Goal: Information Seeking & Learning: Learn about a topic

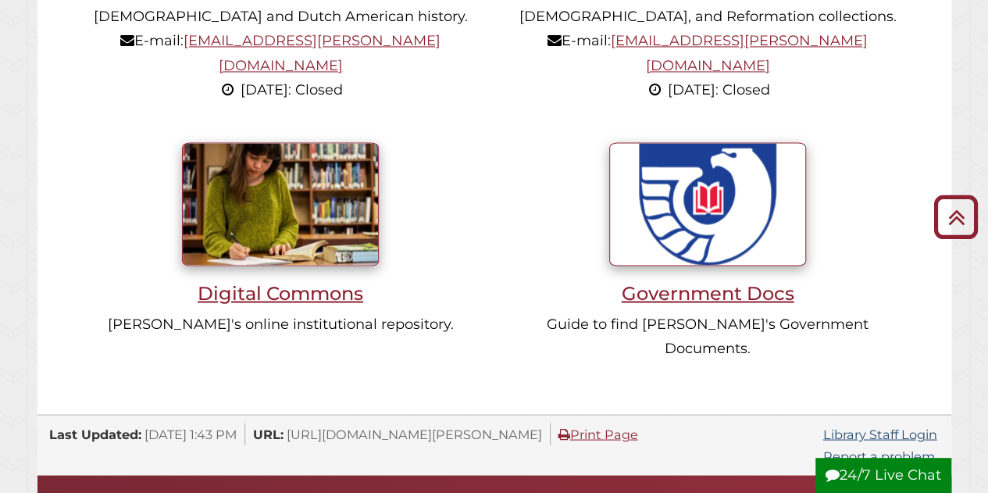
scroll to position [1250, 0]
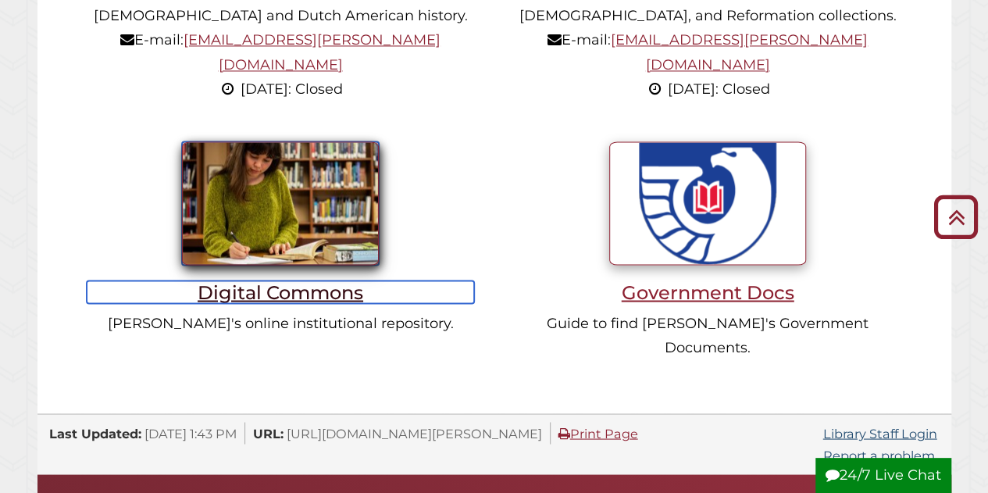
click at [278, 280] on h3 "Digital Commons" at bounding box center [280, 291] width 387 height 23
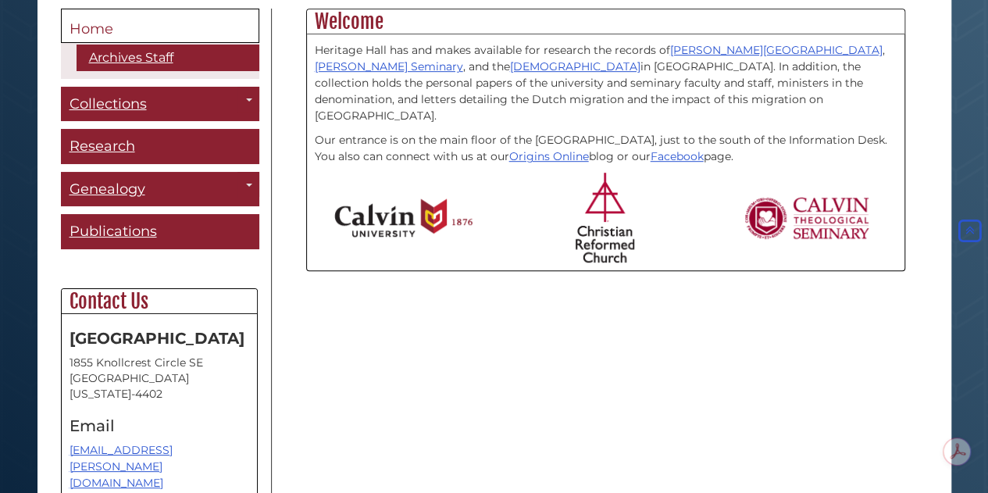
scroll to position [391, 0]
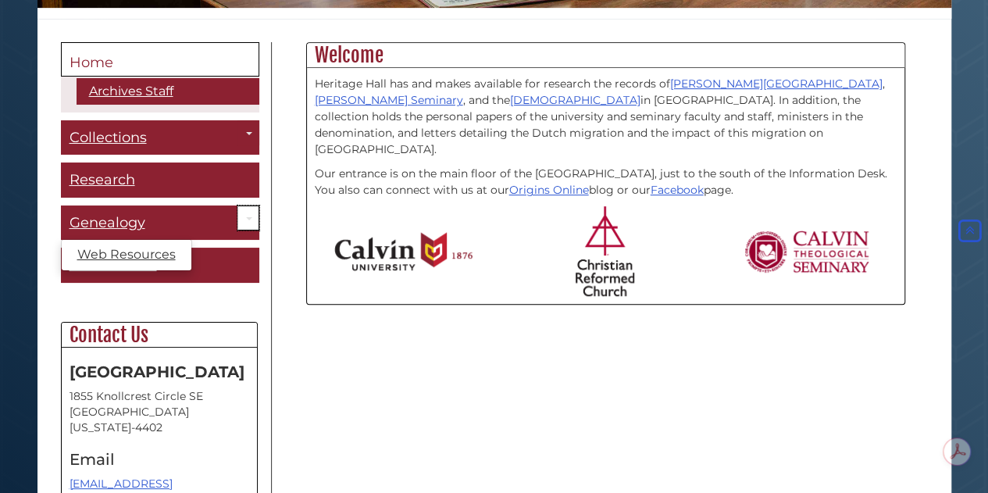
click at [246, 218] on span "Guide Pages" at bounding box center [249, 218] width 6 height 3
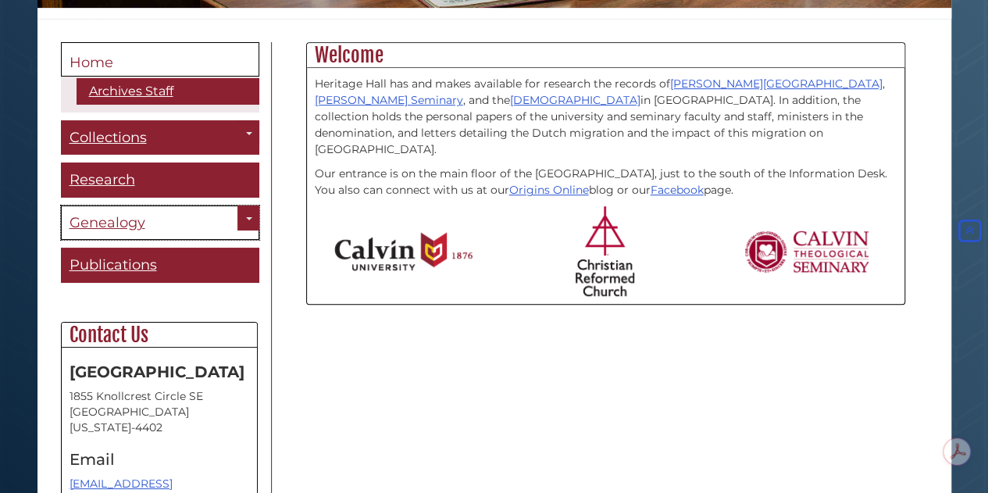
click at [103, 222] on span "Genealogy" at bounding box center [108, 222] width 76 height 17
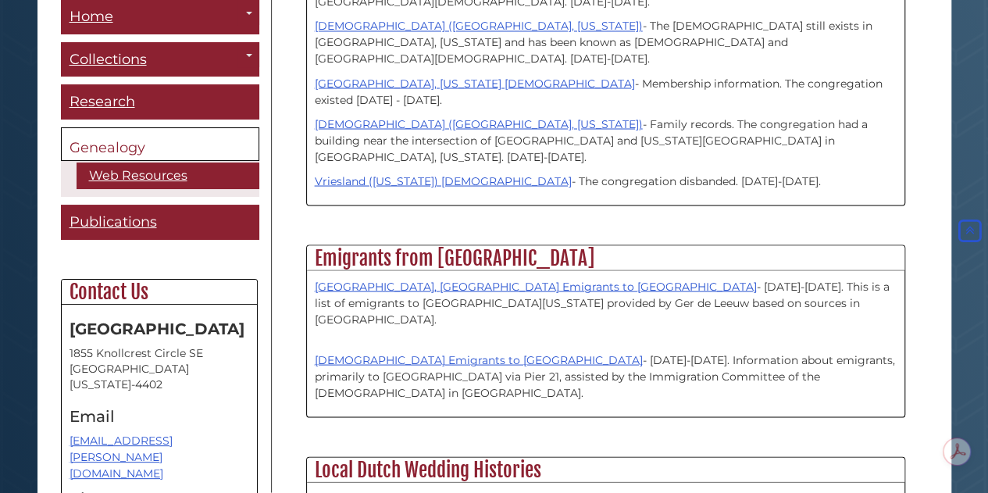
scroll to position [1484, 0]
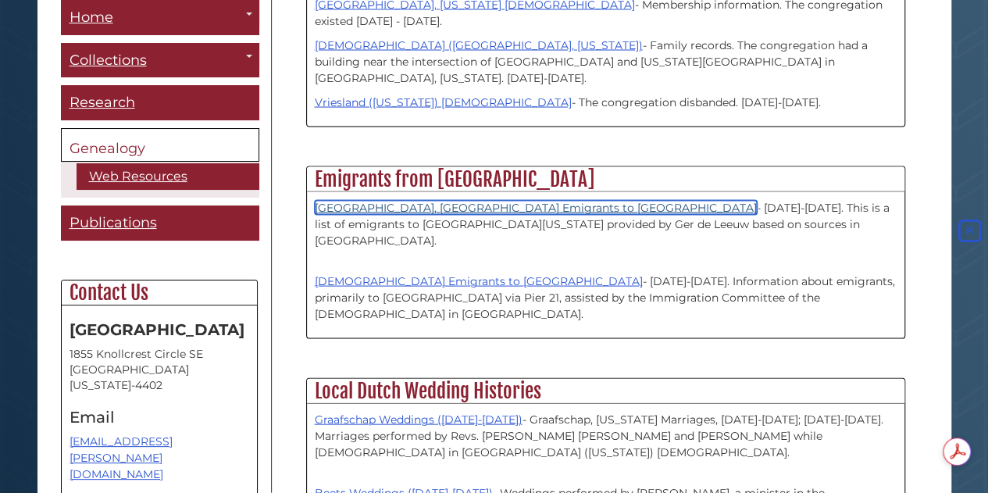
click at [480, 201] on link "Drenthe, the Netherlands Emigrants to North America" at bounding box center [536, 208] width 442 height 14
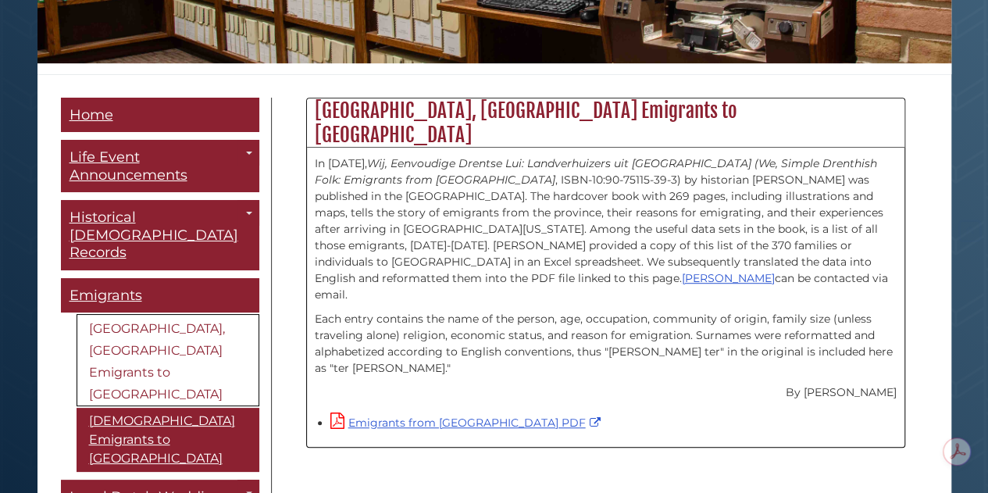
scroll to position [391, 0]
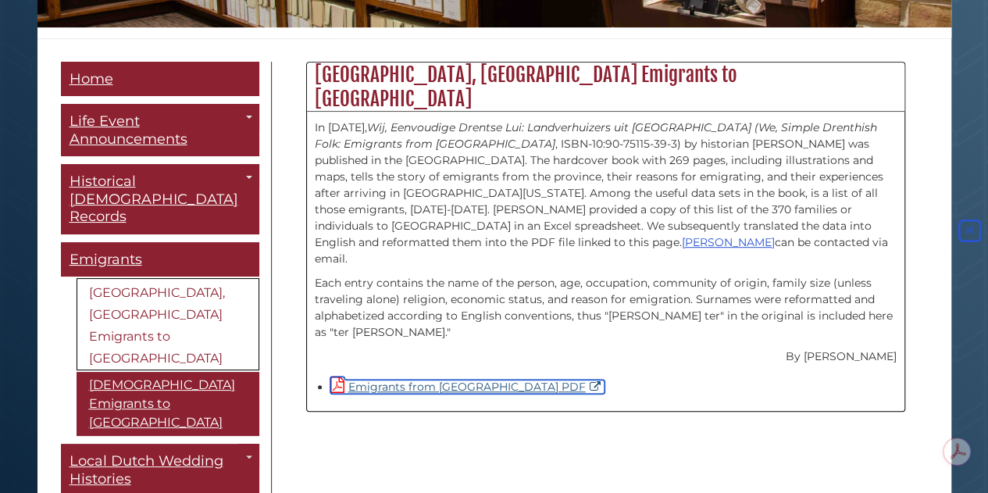
click at [419, 380] on link "Emigrants from Drenthe PDF" at bounding box center [467, 387] width 274 height 14
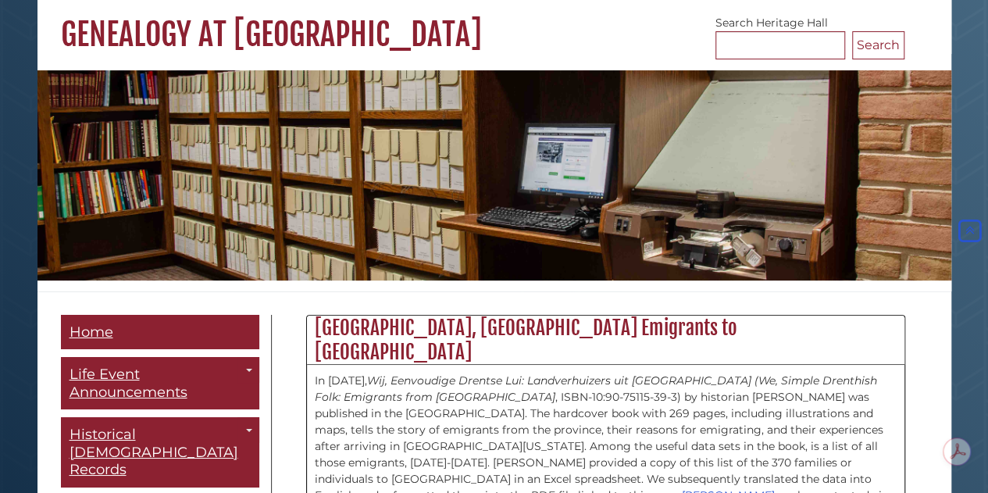
scroll to position [0, 0]
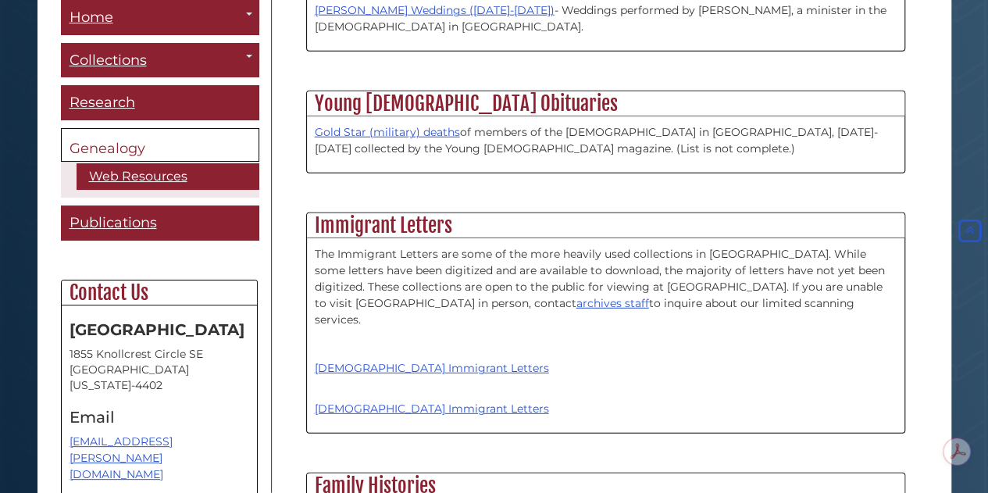
scroll to position [2031, 0]
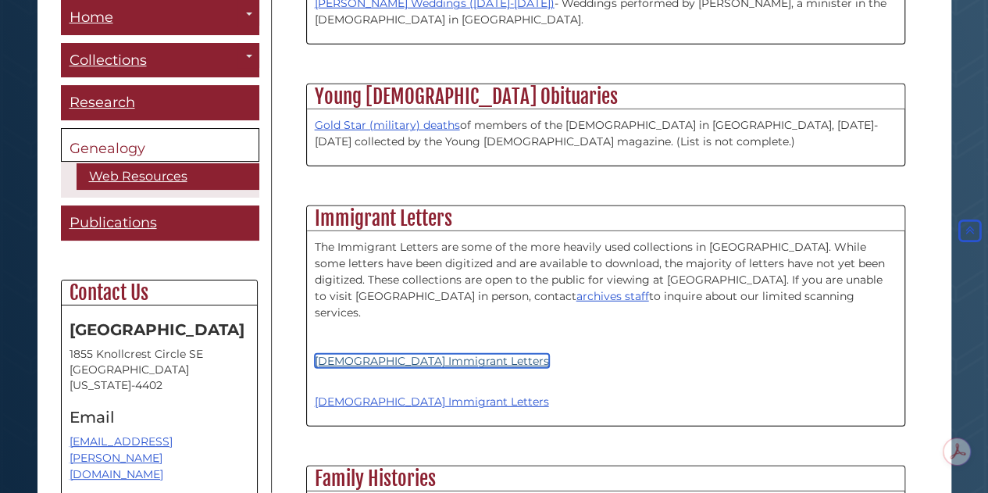
click at [367, 354] on link "[DEMOGRAPHIC_DATA] Immigrant Letters" at bounding box center [432, 361] width 234 height 14
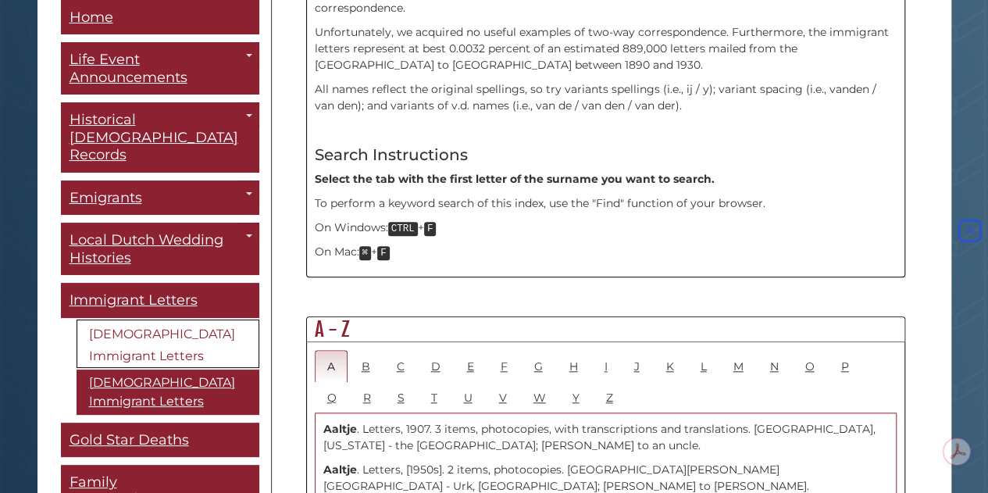
scroll to position [635, 0]
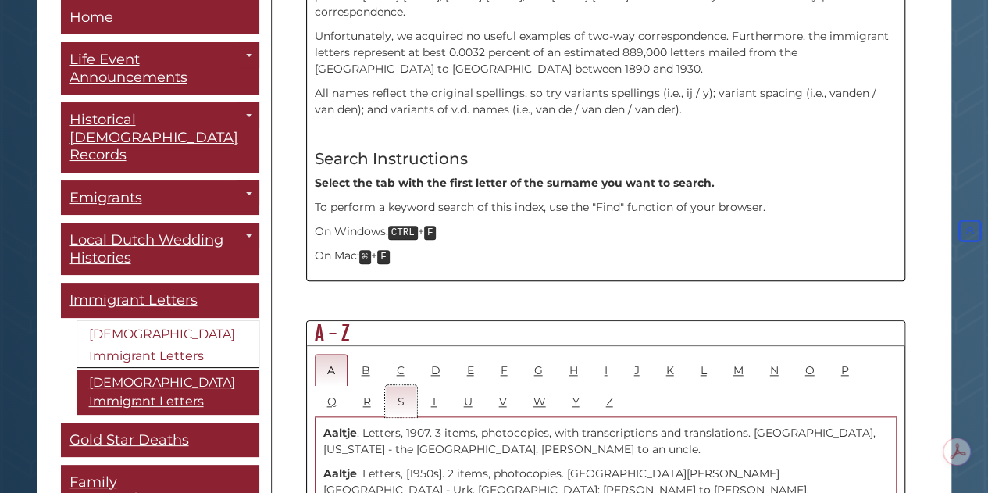
click at [385, 385] on link "S" at bounding box center [401, 401] width 32 height 32
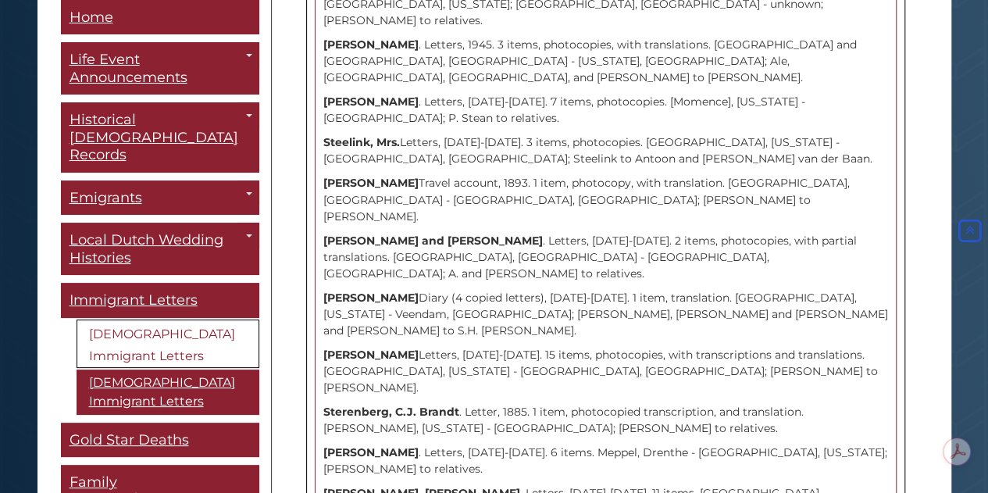
scroll to position [7181, 0]
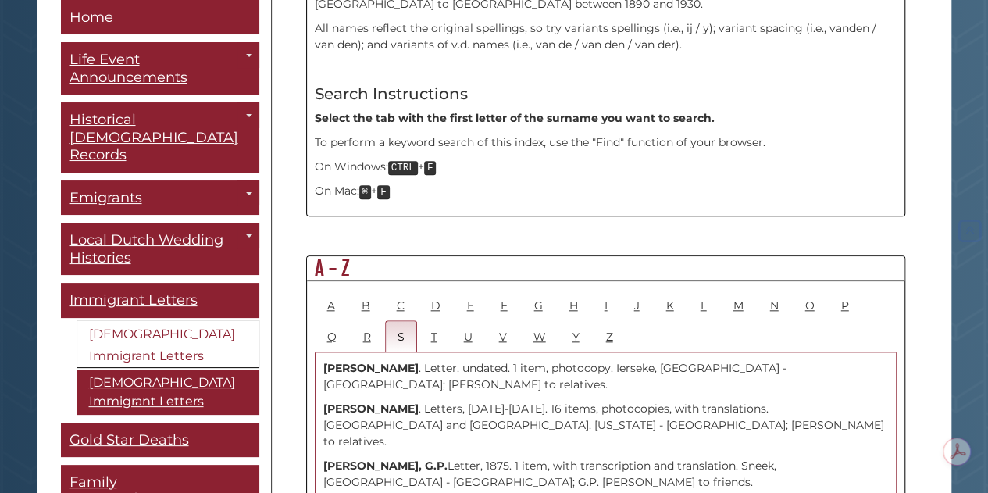
scroll to position [703, 0]
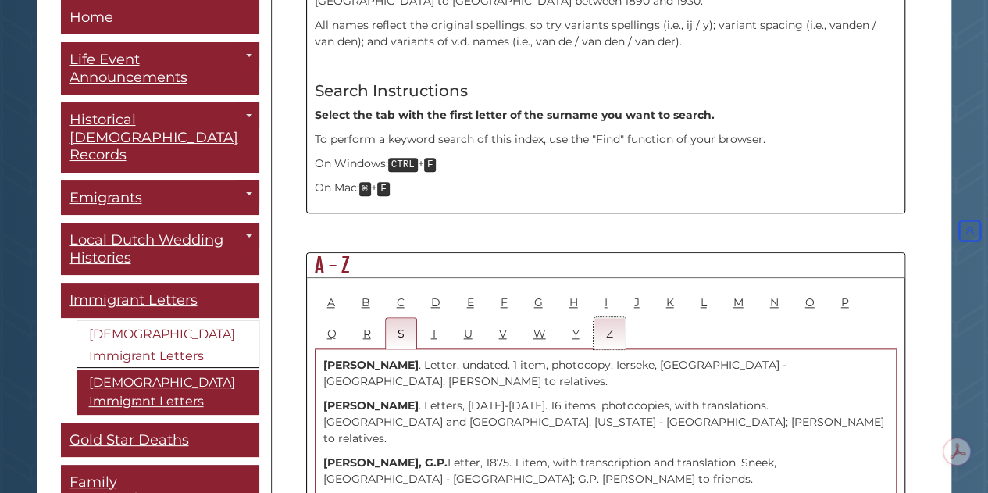
click at [594, 317] on link "Z" at bounding box center [610, 333] width 32 height 32
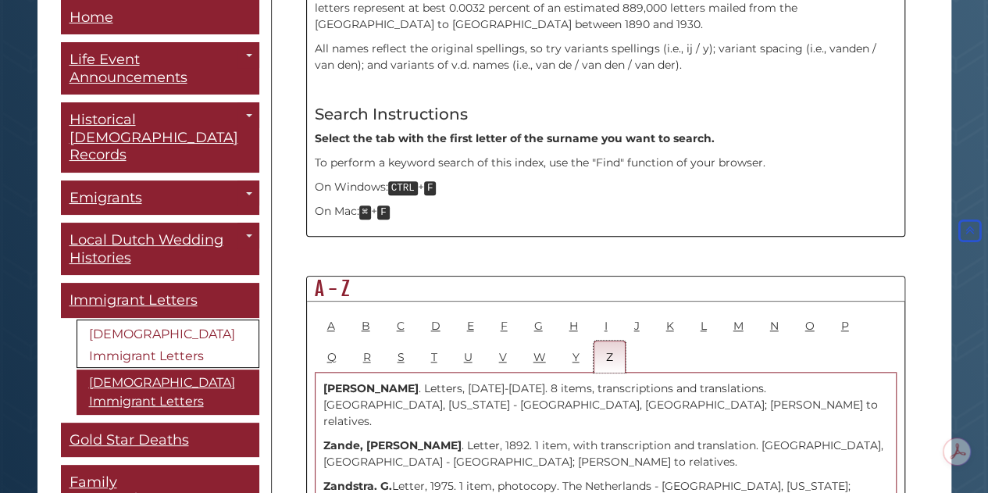
scroll to position [666, 0]
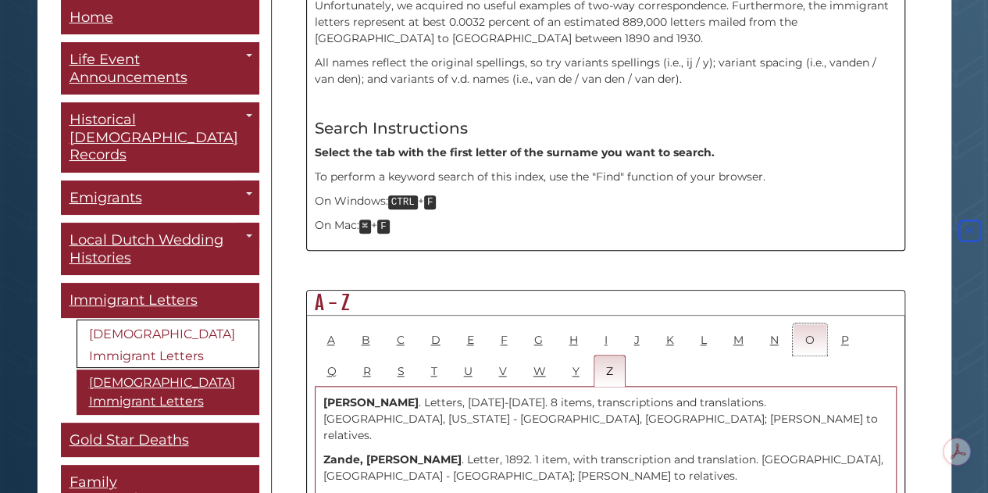
click at [798, 323] on link "O" at bounding box center [810, 339] width 34 height 32
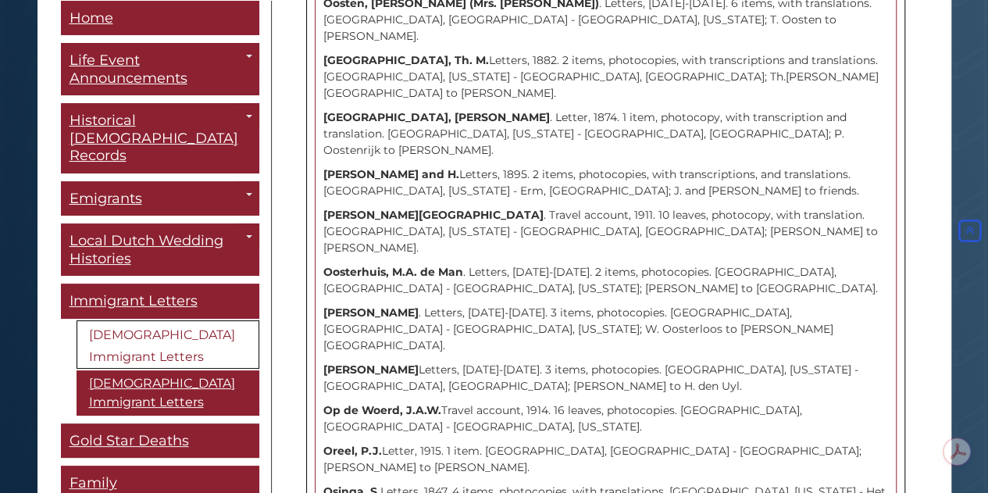
scroll to position [1916, 0]
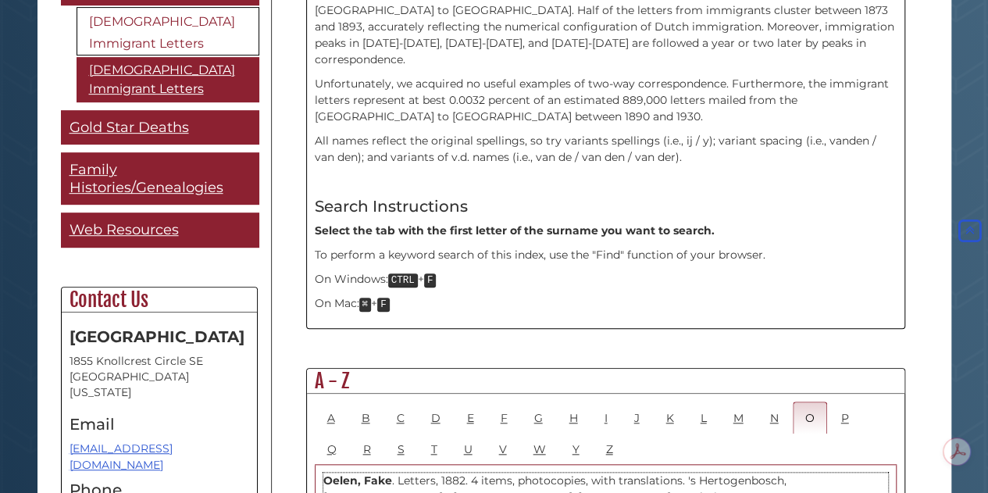
scroll to position [625, 0]
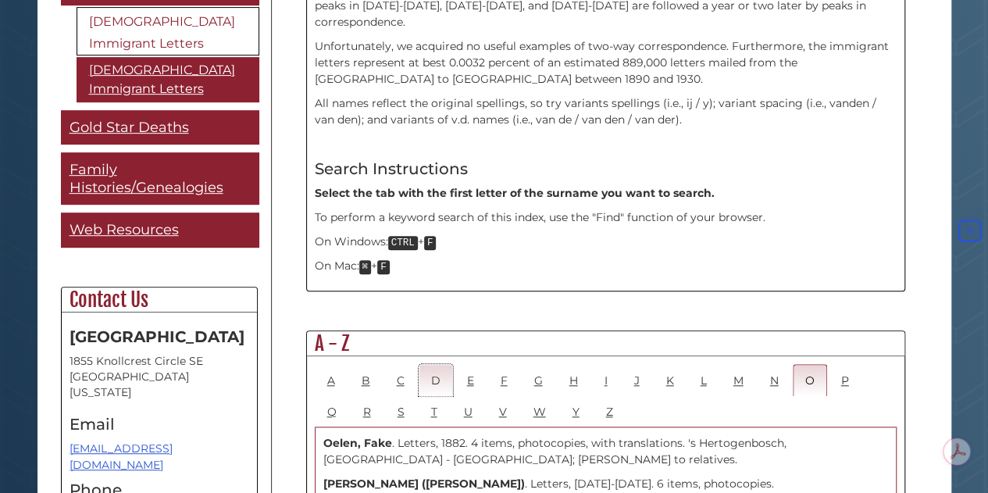
click at [433, 364] on link "D" at bounding box center [436, 380] width 34 height 32
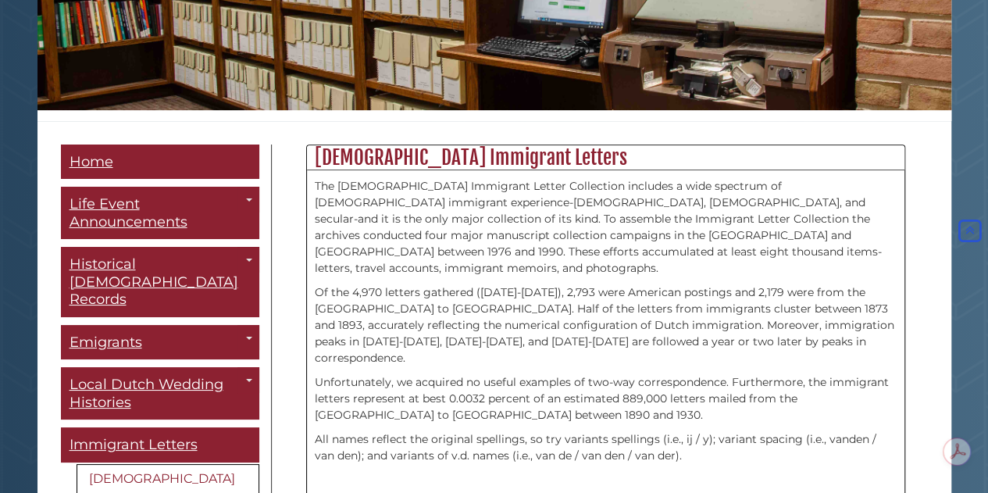
scroll to position [312, 0]
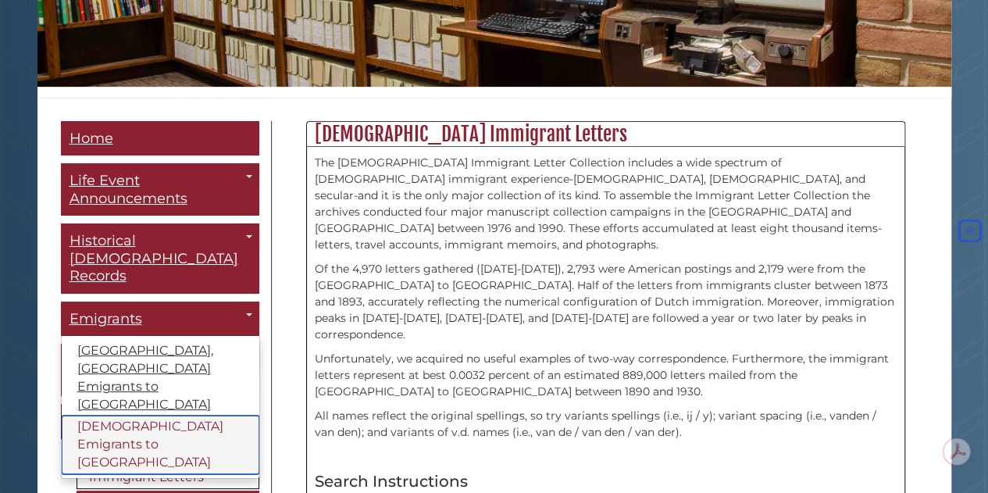
click at [120, 416] on link "[DEMOGRAPHIC_DATA] Emigrants to [GEOGRAPHIC_DATA]" at bounding box center [161, 445] width 198 height 59
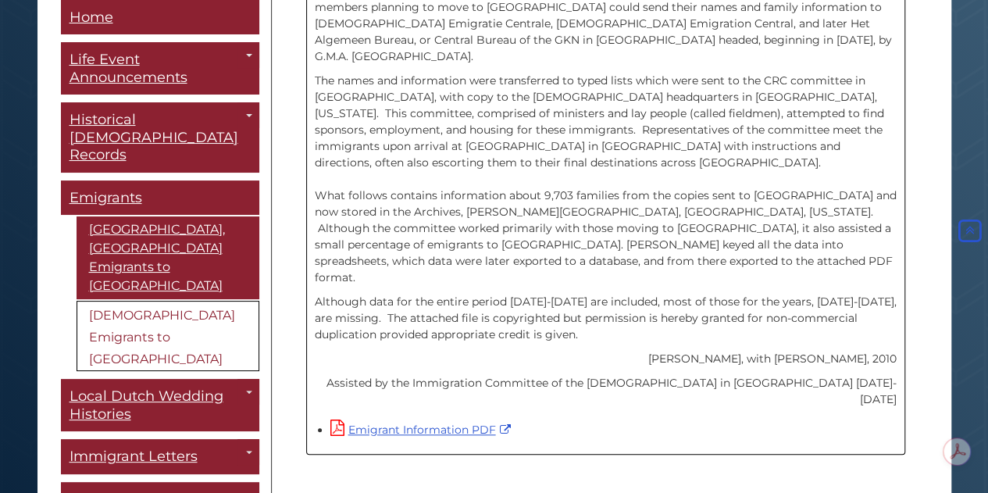
scroll to position [588, 0]
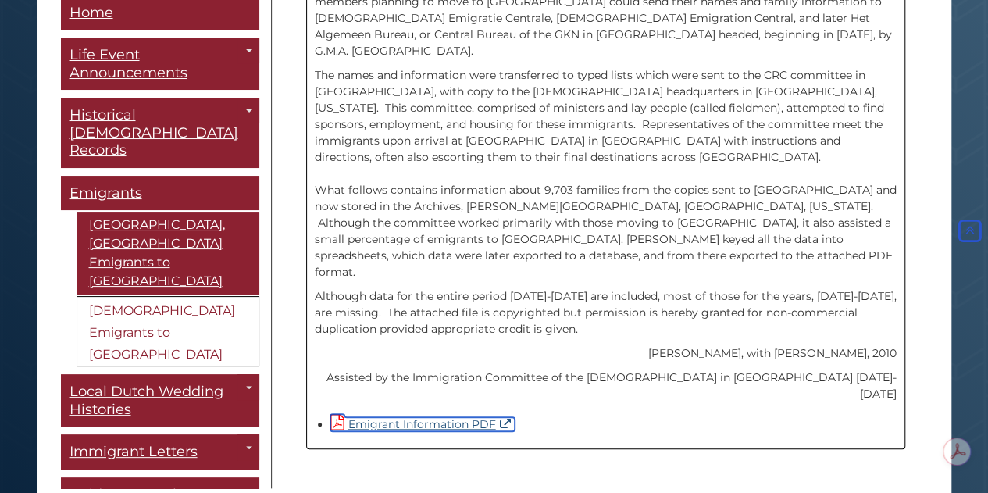
click at [415, 417] on link "Emigrant Information PDF" at bounding box center [422, 424] width 184 height 14
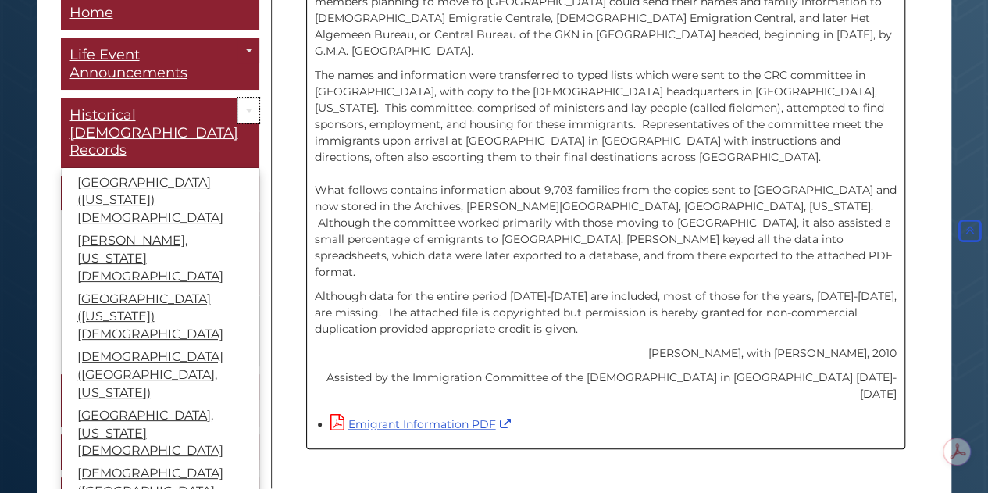
click at [246, 109] on span "Guide Pages" at bounding box center [249, 110] width 6 height 3
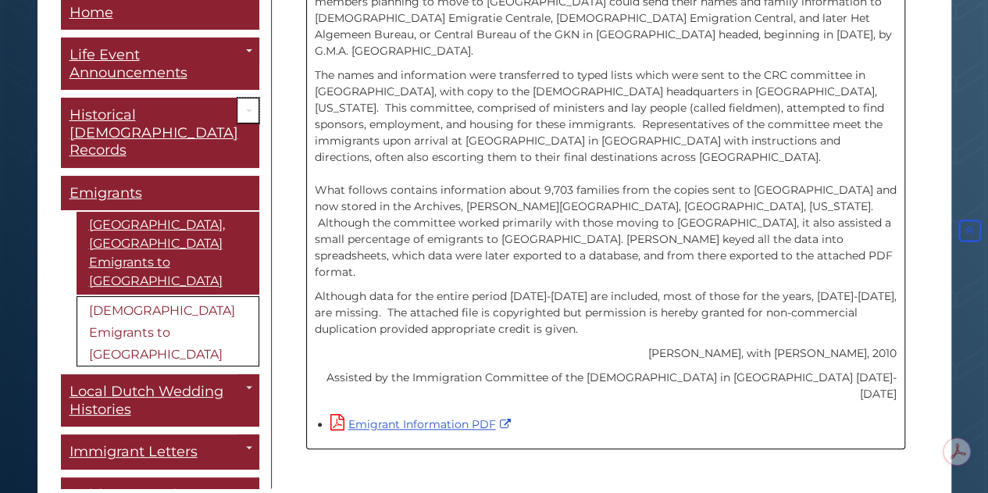
click at [246, 109] on span "Guide Pages" at bounding box center [249, 110] width 6 height 3
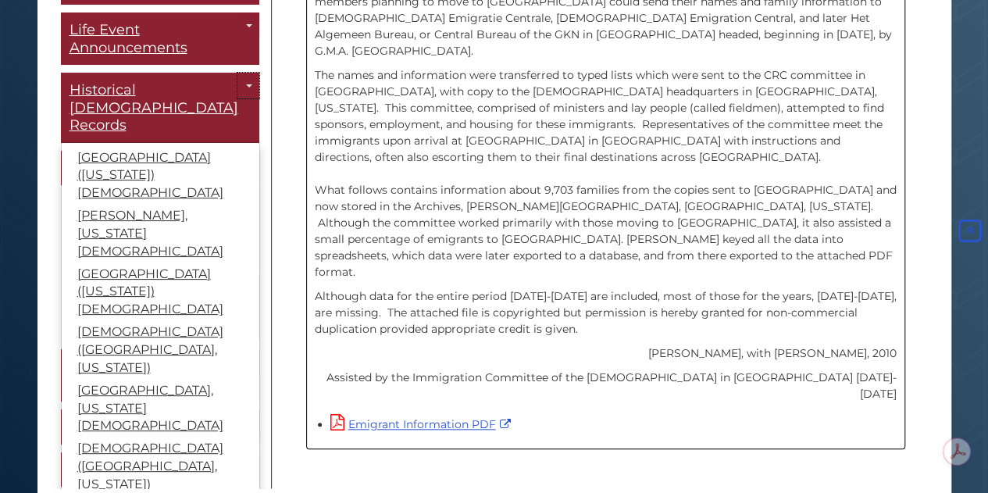
scroll to position [0, 0]
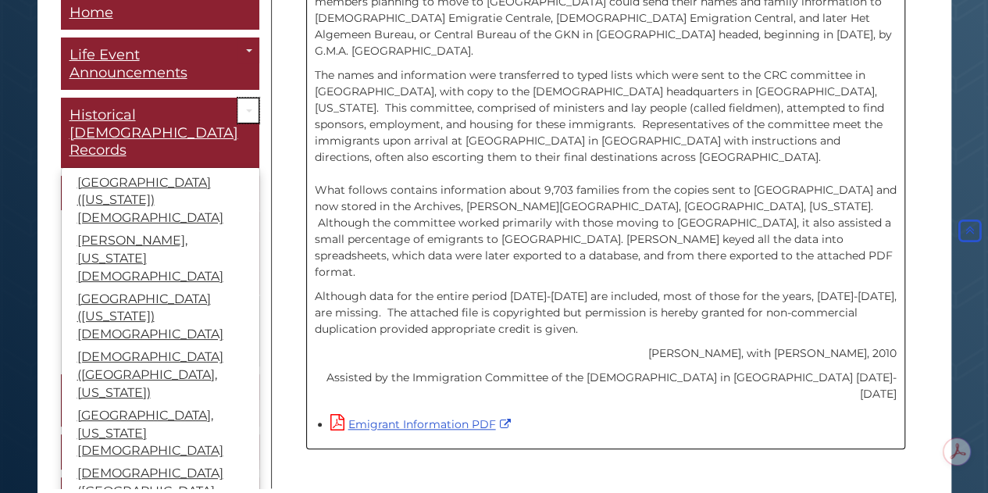
click at [237, 98] on link "Toggle Dropdown" at bounding box center [248, 111] width 22 height 26
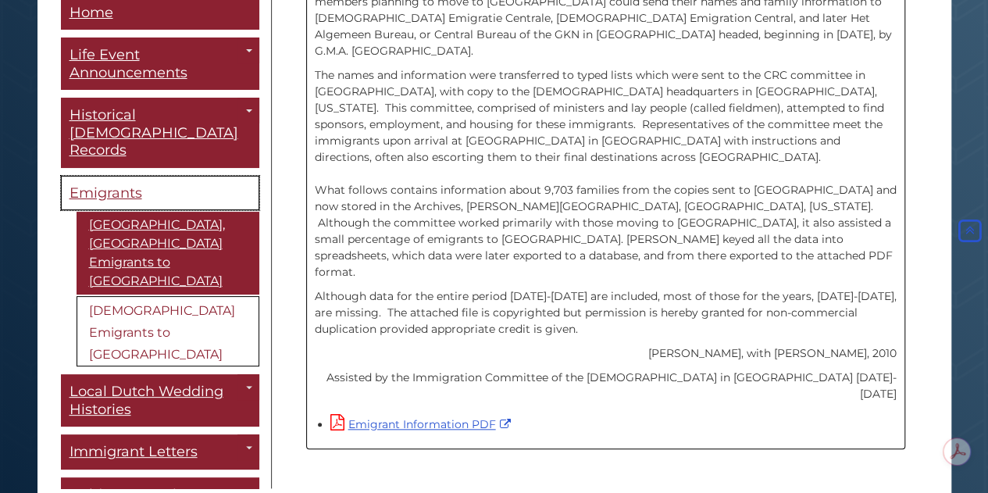
click at [233, 176] on link "Emigrants" at bounding box center [160, 193] width 198 height 35
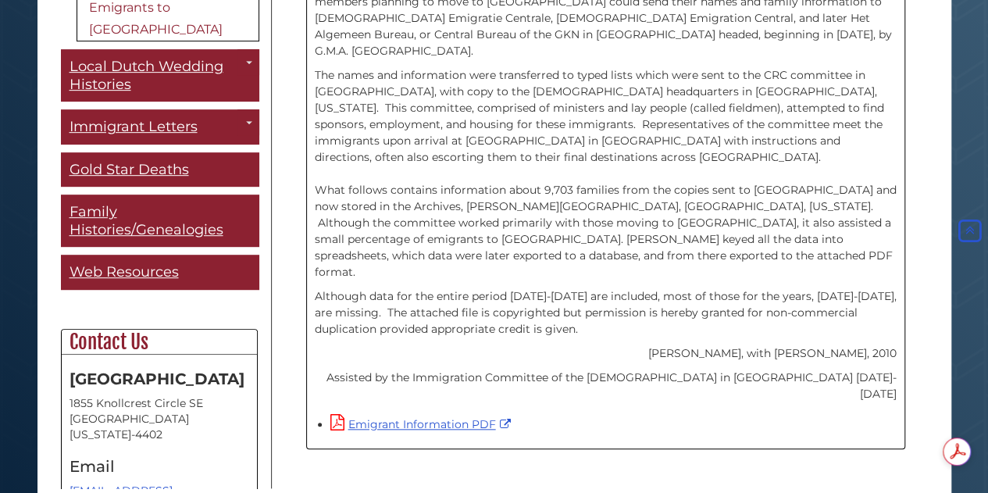
scroll to position [337, 0]
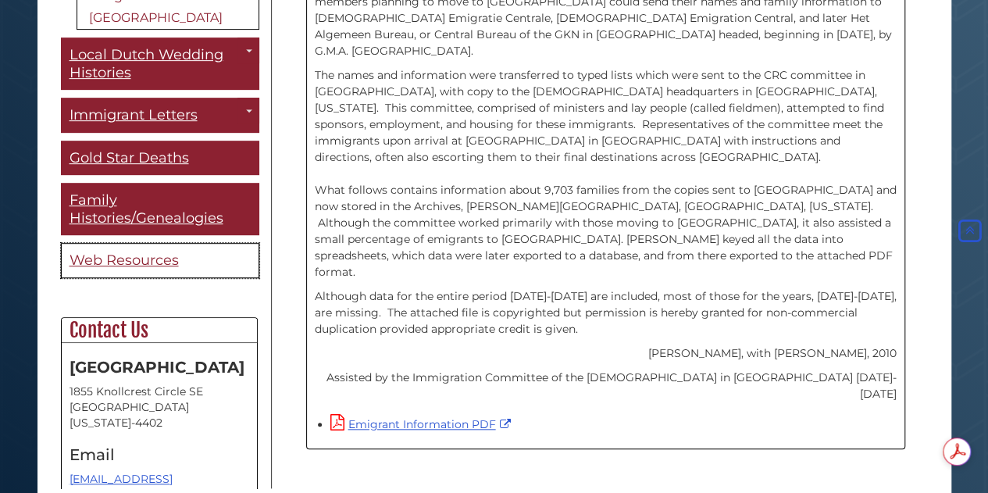
click at [113, 252] on span "Web Resources" at bounding box center [124, 260] width 109 height 17
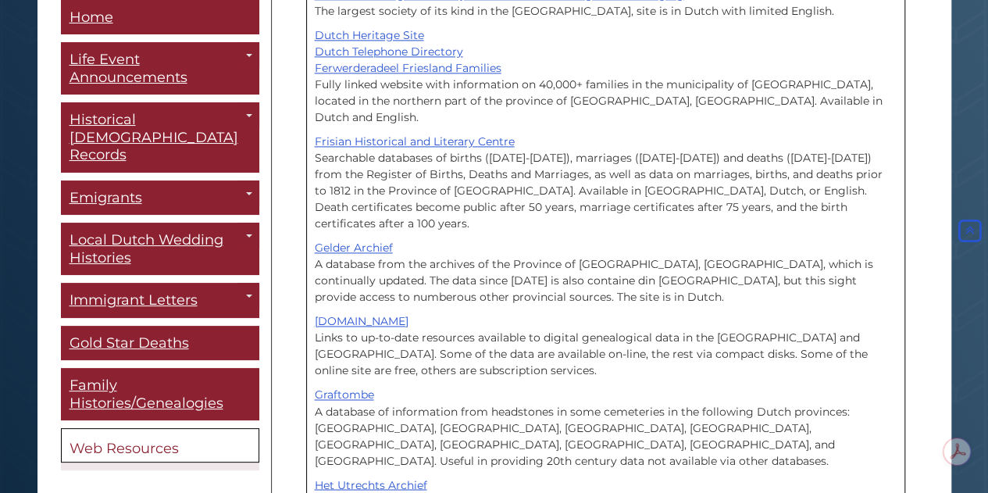
scroll to position [1094, 0]
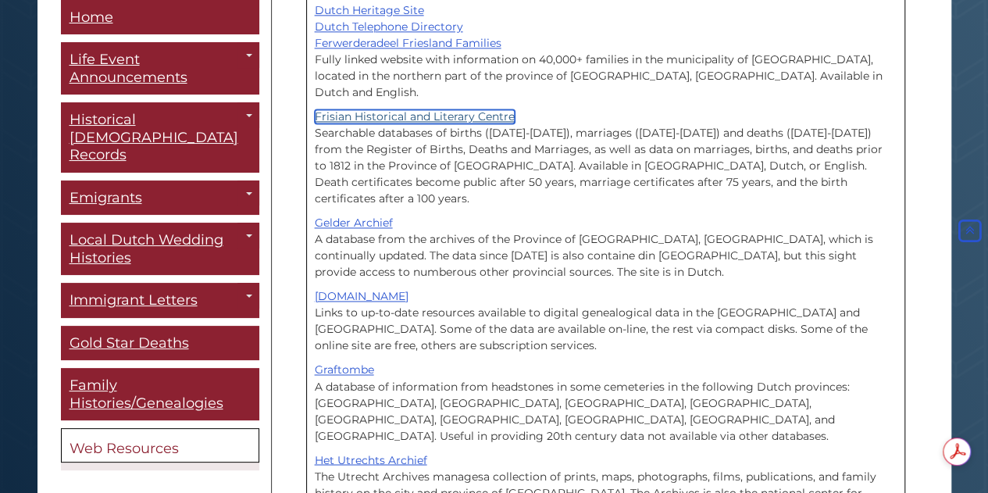
click at [402, 109] on link "Frisian Historical and Literary Centre" at bounding box center [415, 116] width 200 height 14
